Goal: Task Accomplishment & Management: Complete application form

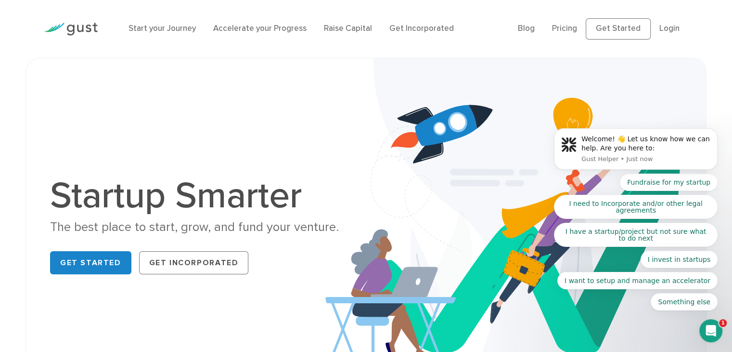
click at [608, 27] on body "Welcome! 👋 Let us know how we can help. Are you here to: Gust Helper • Just now…" at bounding box center [636, 152] width 185 height 339
click at [257, 31] on link "Accelerate your Progress" at bounding box center [259, 29] width 93 height 10
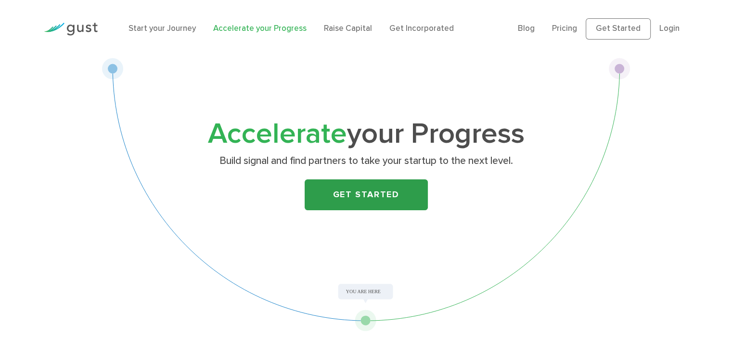
click at [365, 193] on link "Get Started" at bounding box center [366, 194] width 123 height 31
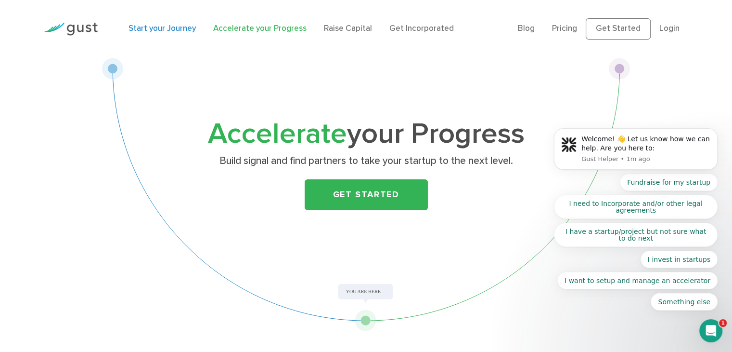
click at [148, 28] on link "Start your Journey" at bounding box center [162, 29] width 67 height 10
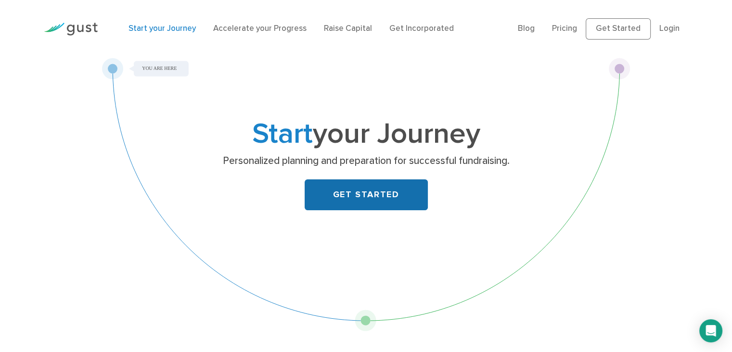
click at [360, 191] on link "GET STARTED" at bounding box center [366, 194] width 123 height 31
